Goal: Communication & Community: Share content

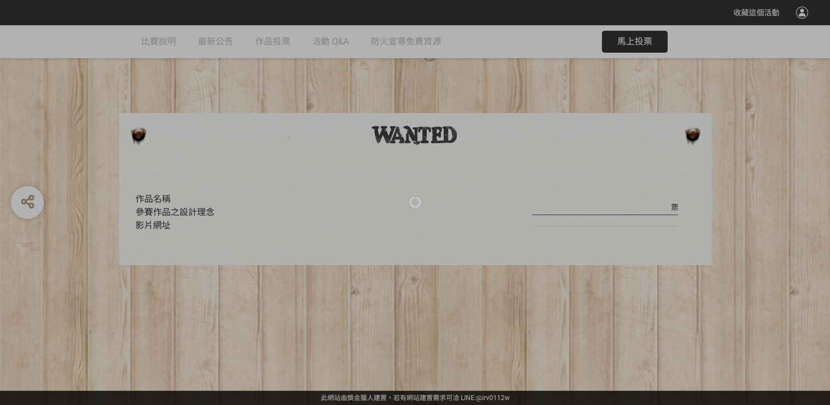
click at [399, 308] on div at bounding box center [415, 202] width 830 height 405
click at [558, 163] on div at bounding box center [415, 202] width 830 height 405
drag, startPoint x: 485, startPoint y: 291, endPoint x: 474, endPoint y: 267, distance: 26.5
click at [484, 291] on div at bounding box center [415, 202] width 830 height 405
click at [558, 49] on div at bounding box center [415, 202] width 830 height 405
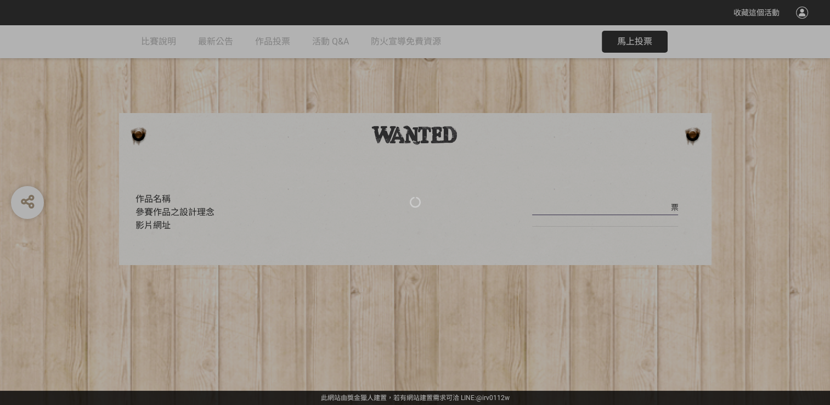
click at [558, 49] on div at bounding box center [415, 202] width 830 height 405
click at [415, 201] on icon at bounding box center [415, 202] width 12 height 12
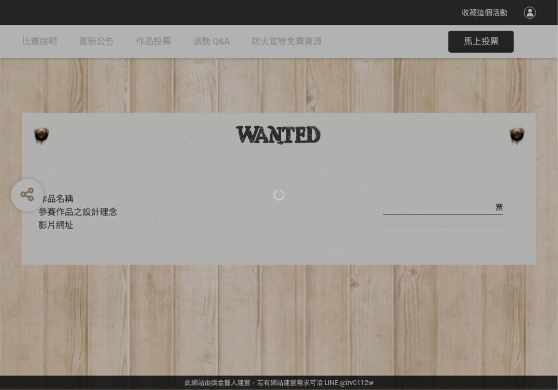
click at [83, 254] on div at bounding box center [279, 195] width 558 height 390
click at [174, 256] on div at bounding box center [279, 195] width 558 height 390
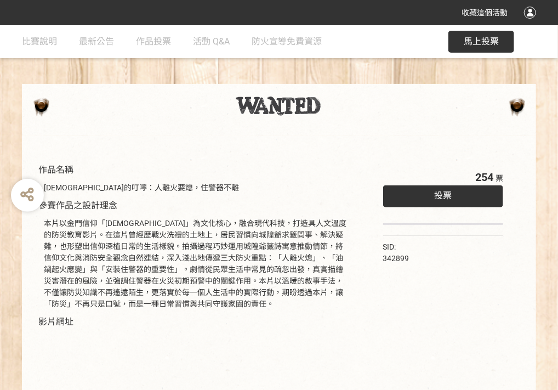
scroll to position [55, 0]
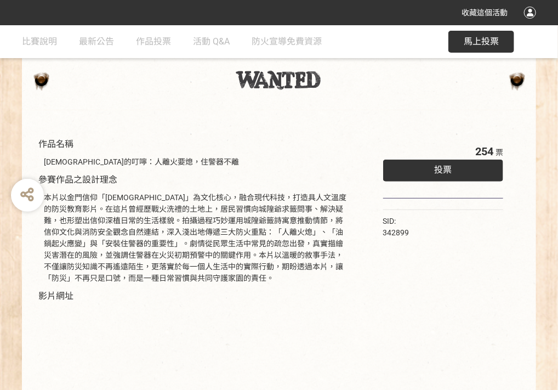
click at [270, 288] on div "本片以金門信仰「[DEMOGRAPHIC_DATA]」為文化核心，融合現代科技，打造具人文溫度的防災教育影片。在這片曾經歷戰火洗禮的土地上，居民習慣向城隍爺求…" at bounding box center [197, 237] width 318 height 103
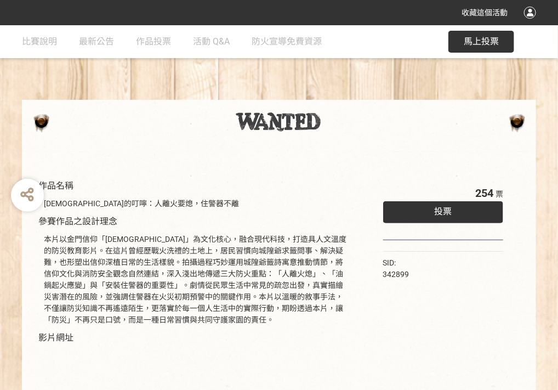
scroll to position [0, 0]
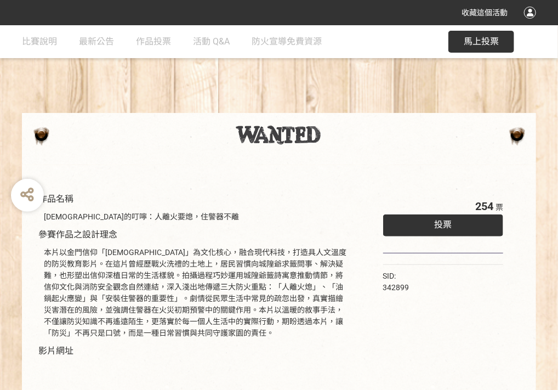
click at [428, 211] on div "254 票 投票" at bounding box center [443, 225] width 120 height 55
click at [428, 223] on div "投票" at bounding box center [443, 225] width 120 height 22
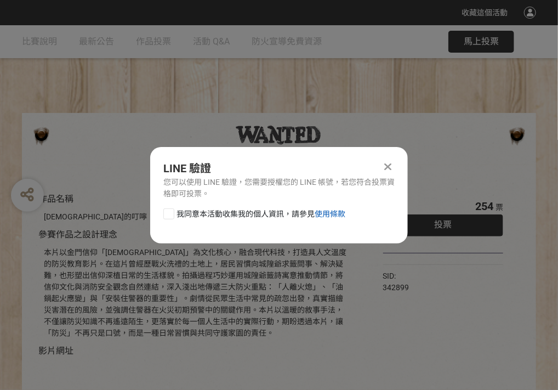
click at [342, 215] on link "使用條款" at bounding box center [330, 213] width 31 height 9
click at [333, 212] on link "使用條款" at bounding box center [330, 213] width 31 height 9
click at [392, 160] on div "LINE 驗證 您可以使用 LINE 驗證，您需要授權您的 LINE 帳號，若您符合投票資格即可投票。 我同意本活動收集我的個人資訊，請參見 使用條款" at bounding box center [279, 195] width 258 height 97
click at [390, 161] on icon at bounding box center [388, 166] width 7 height 11
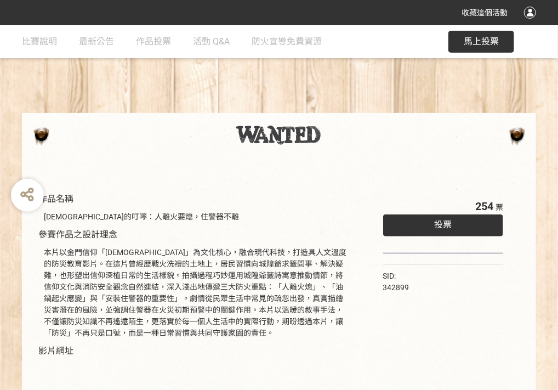
click at [438, 224] on span "投票" at bounding box center [443, 224] width 18 height 10
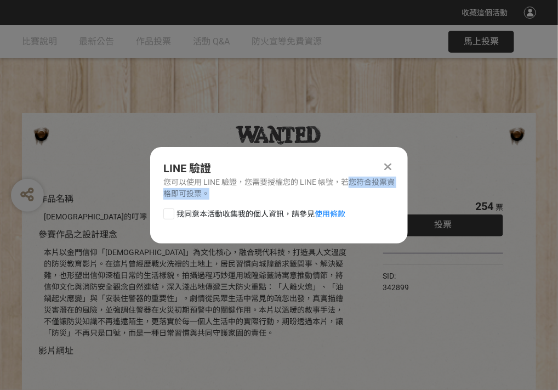
drag, startPoint x: 348, startPoint y: 182, endPoint x: 338, endPoint y: 197, distance: 18.0
click at [338, 197] on div "您可以使用 LINE 驗證，您需要授權您的 LINE 帳號，若您符合投票資格即可投票。" at bounding box center [278, 188] width 231 height 23
click at [167, 212] on div at bounding box center [168, 213] width 11 height 11
checkbox input "true"
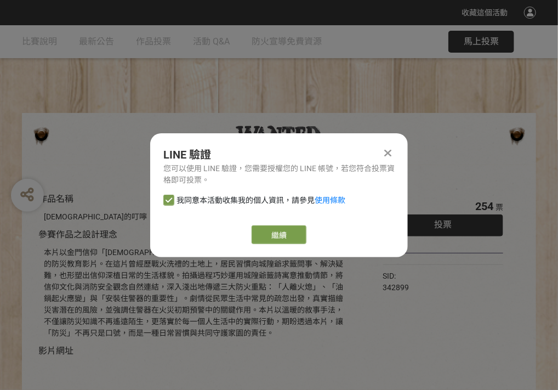
click at [296, 245] on div "LINE 驗證 您可以使用 LINE 驗證，您需要授權您的 LINE 帳號，若您符合投票資格即可投票。 我同意本活動收集我的個人資訊，請參見 使用條款 繼續" at bounding box center [279, 195] width 258 height 124
click at [293, 241] on link "繼續" at bounding box center [279, 234] width 55 height 19
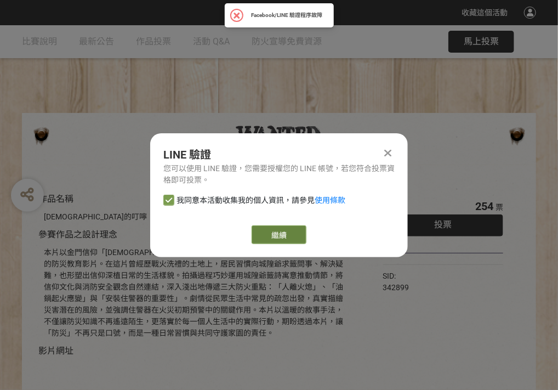
drag, startPoint x: 279, startPoint y: 218, endPoint x: 270, endPoint y: 227, distance: 12.4
click at [280, 220] on div "LINE 驗證 您可以使用 LINE 驗證，您需要授權您的 LINE 帳號，若您符合投票資格即可投票。 我同意本活動收集我的個人資訊，請參見 使用條款 繼續" at bounding box center [279, 195] width 258 height 124
